Goal: Task Accomplishment & Management: Use online tool/utility

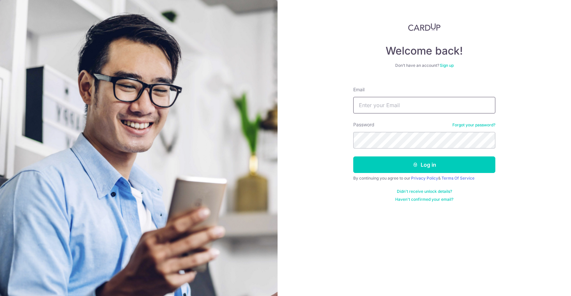
click at [364, 107] on input "Email" at bounding box center [424, 105] width 142 height 17
type input "[EMAIL_ADDRESS][DOMAIN_NAME]"
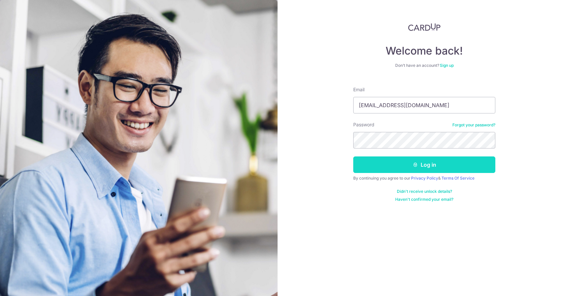
click at [397, 168] on button "Log in" at bounding box center [424, 164] width 142 height 17
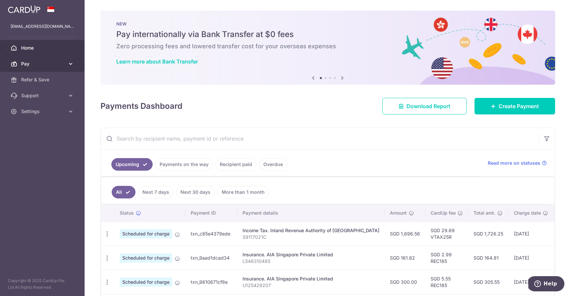
click at [45, 64] on span "Pay" at bounding box center [43, 63] width 44 height 7
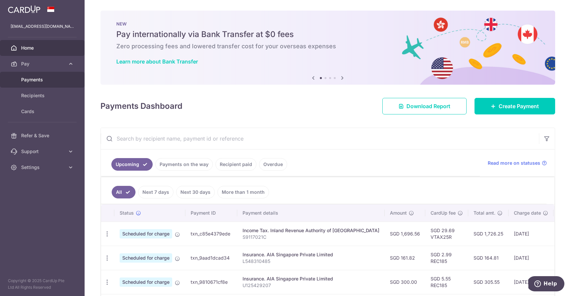
click at [47, 80] on span "Payments" at bounding box center [43, 79] width 44 height 7
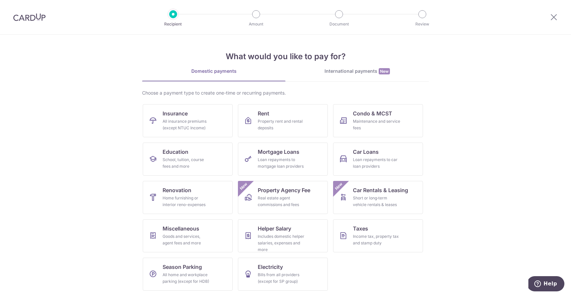
click at [31, 16] on img at bounding box center [29, 17] width 32 height 8
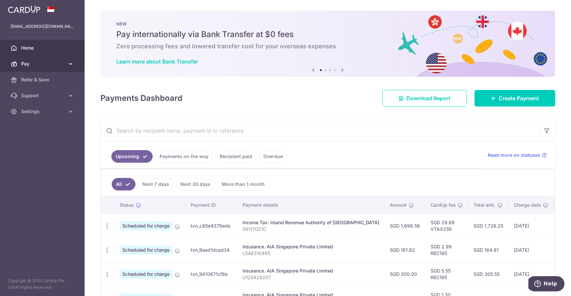
click at [55, 61] on span "Pay" at bounding box center [43, 63] width 44 height 7
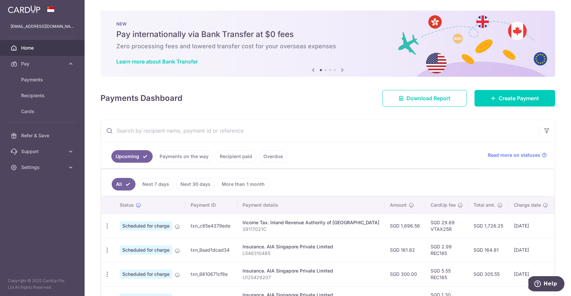
click at [227, 156] on link "Recipient paid" at bounding box center [235, 156] width 41 height 13
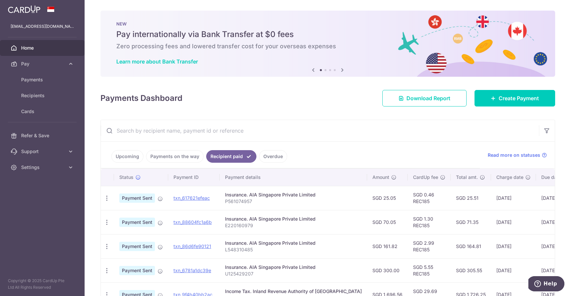
click at [419, 121] on input "text" at bounding box center [320, 130] width 438 height 21
click at [357, 104] on div "Payments Dashboard Download Report Create Payment" at bounding box center [327, 96] width 455 height 19
